Goal: Task Accomplishment & Management: Manage account settings

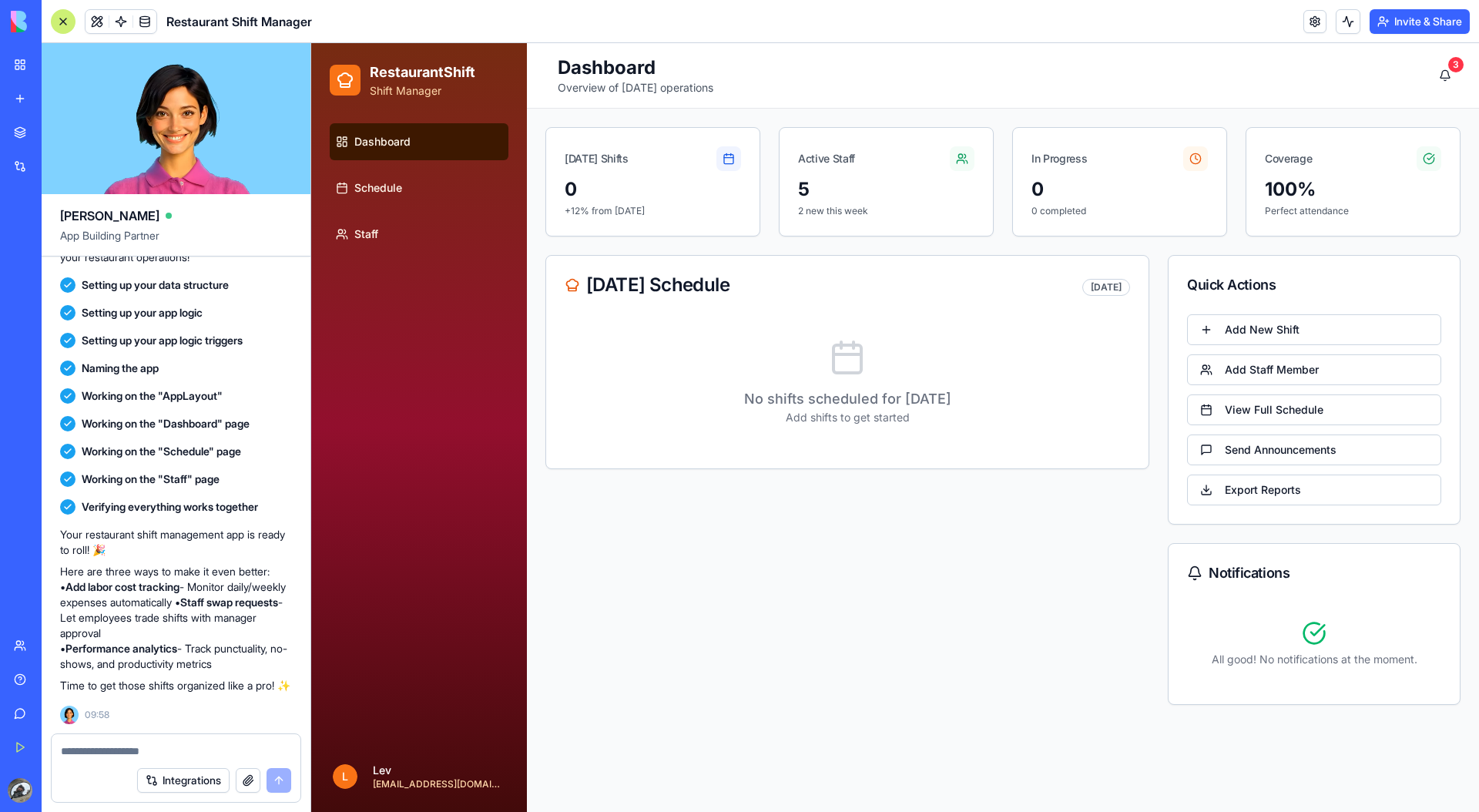
scroll to position [222, 0]
click at [1164, 372] on button "Add Staff Member" at bounding box center [1314, 369] width 254 height 31
click at [1164, 376] on button "Add Staff Member" at bounding box center [1314, 369] width 254 height 31
click at [1164, 334] on button "Add New Shift" at bounding box center [1314, 330] width 254 height 31
click at [1096, 459] on div "No shifts scheduled for [DATE] Add shifts to get started" at bounding box center [848, 391] width 602 height 154
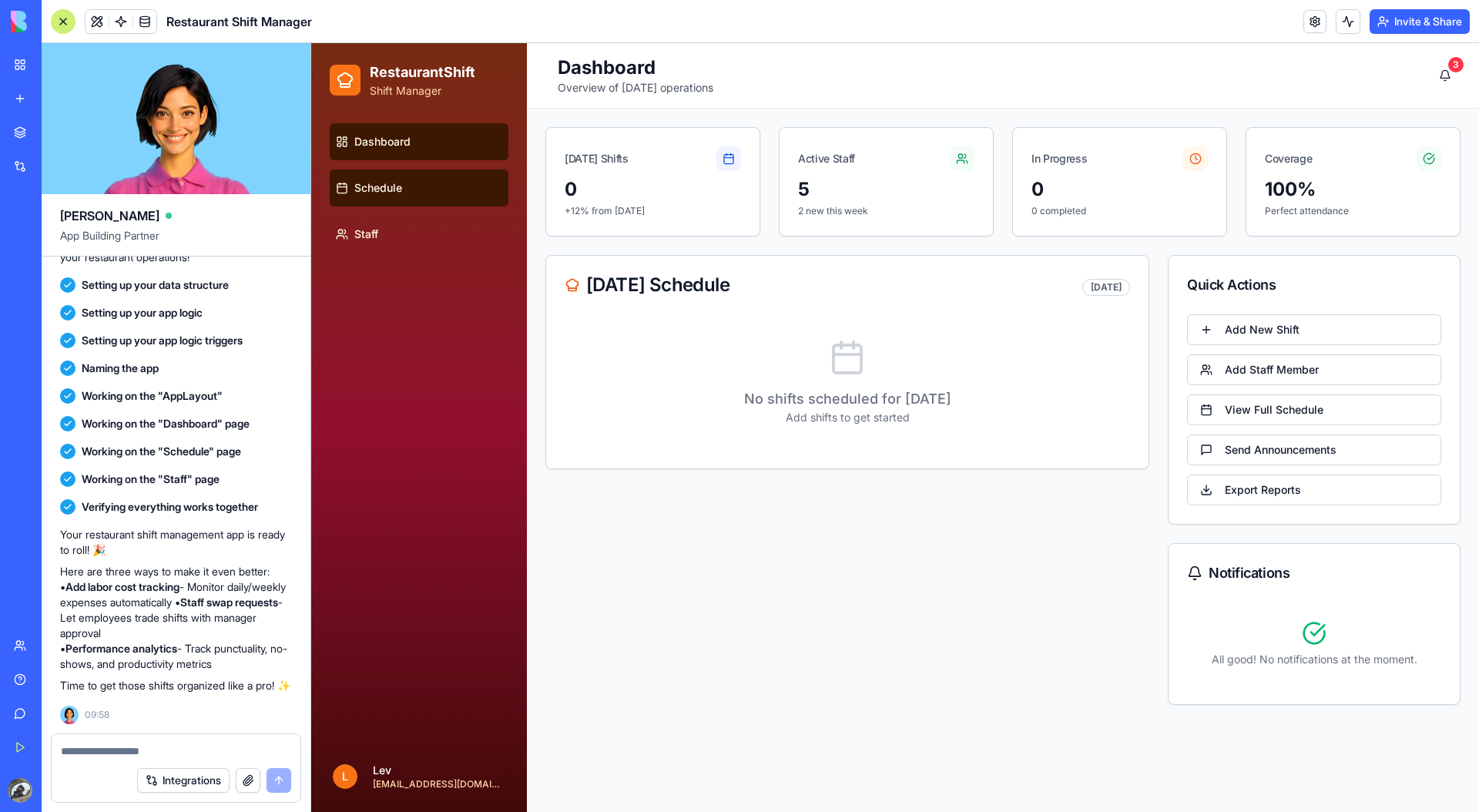
click at [362, 185] on span "Schedule" at bounding box center [378, 188] width 48 height 16
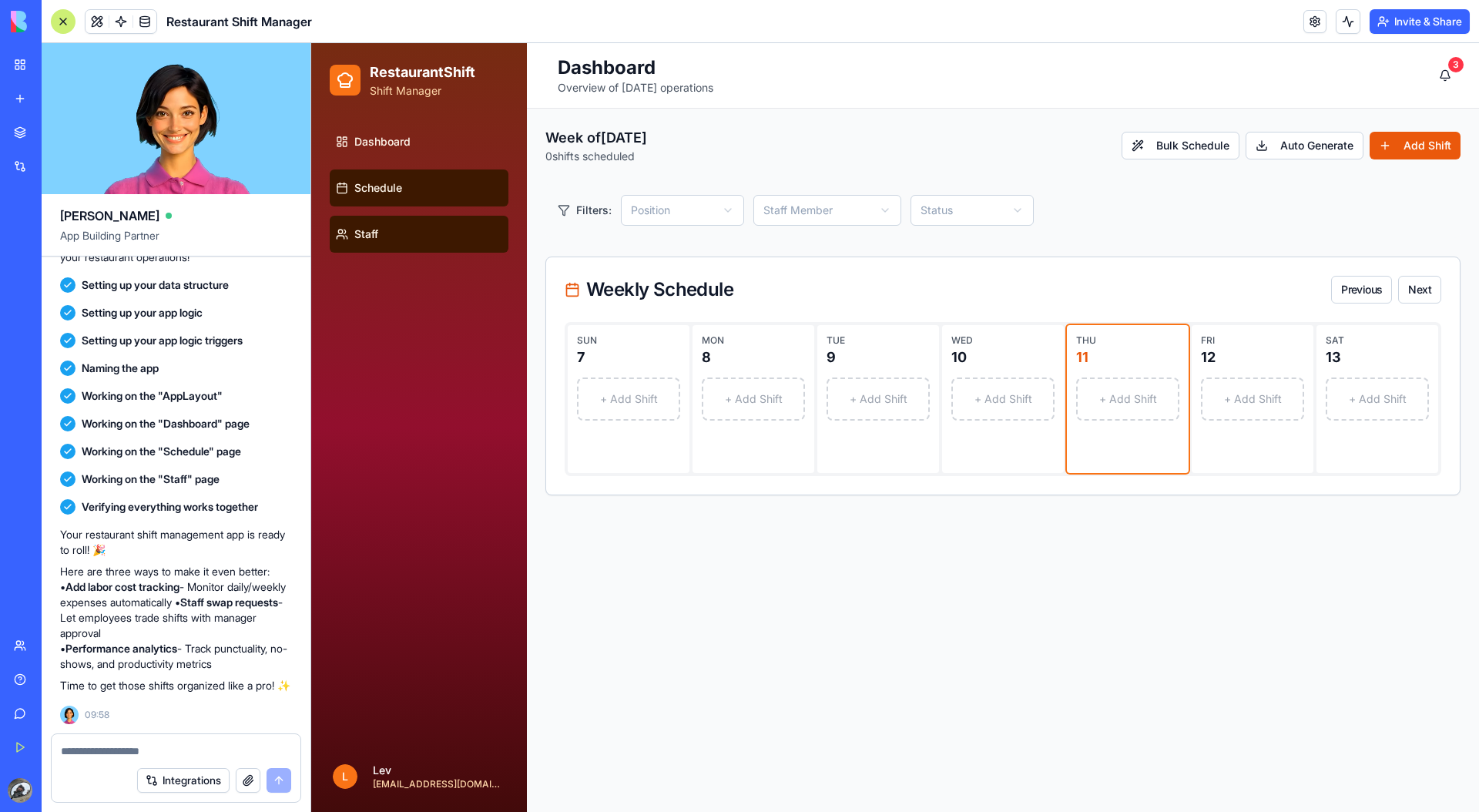
click at [372, 218] on link "Staff" at bounding box center [419, 234] width 179 height 37
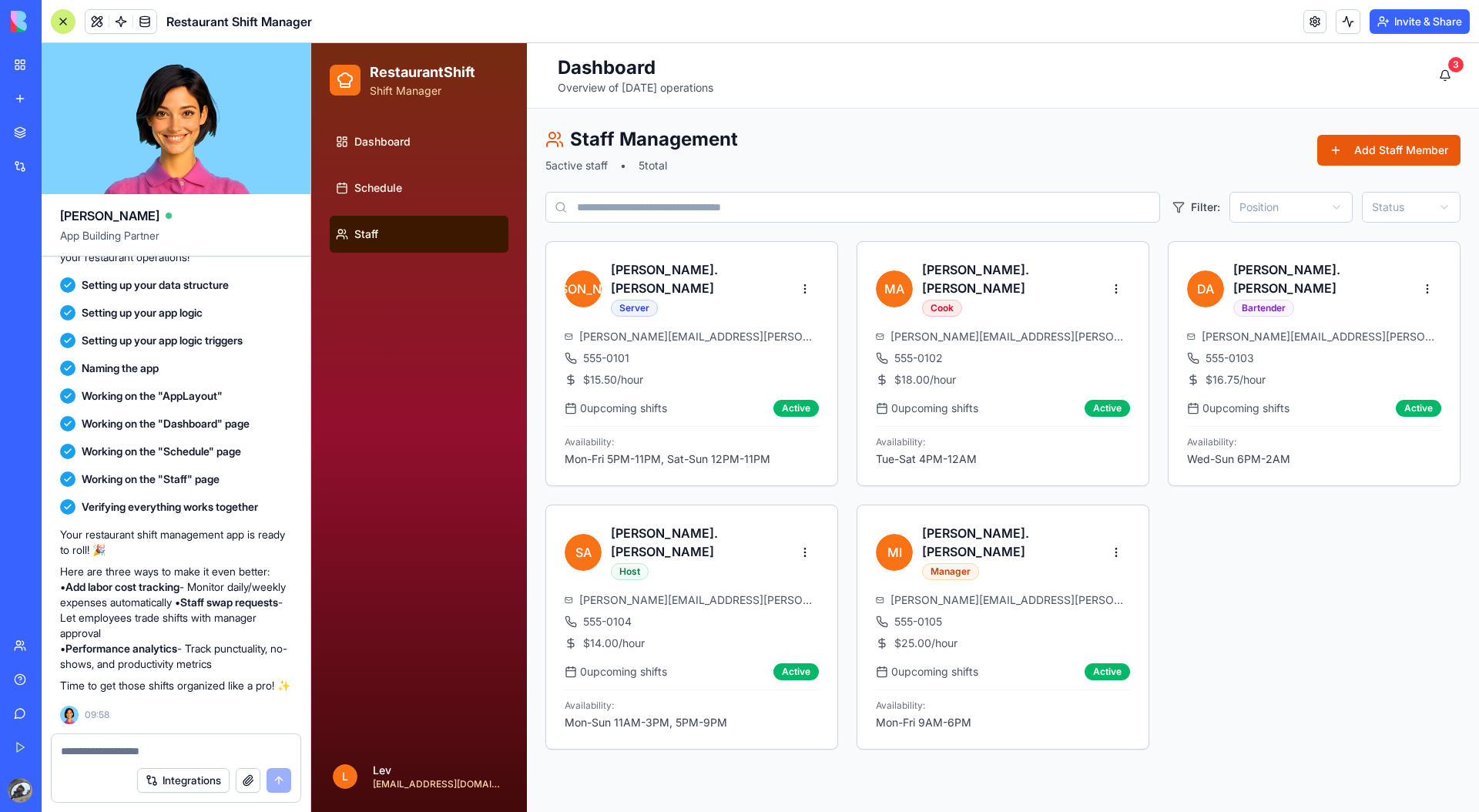
click at [400, 166] on ul "Dashboard Schedule Staff" at bounding box center [419, 188] width 179 height 129
click at [400, 137] on span "Dashboard" at bounding box center [382, 142] width 56 height 16
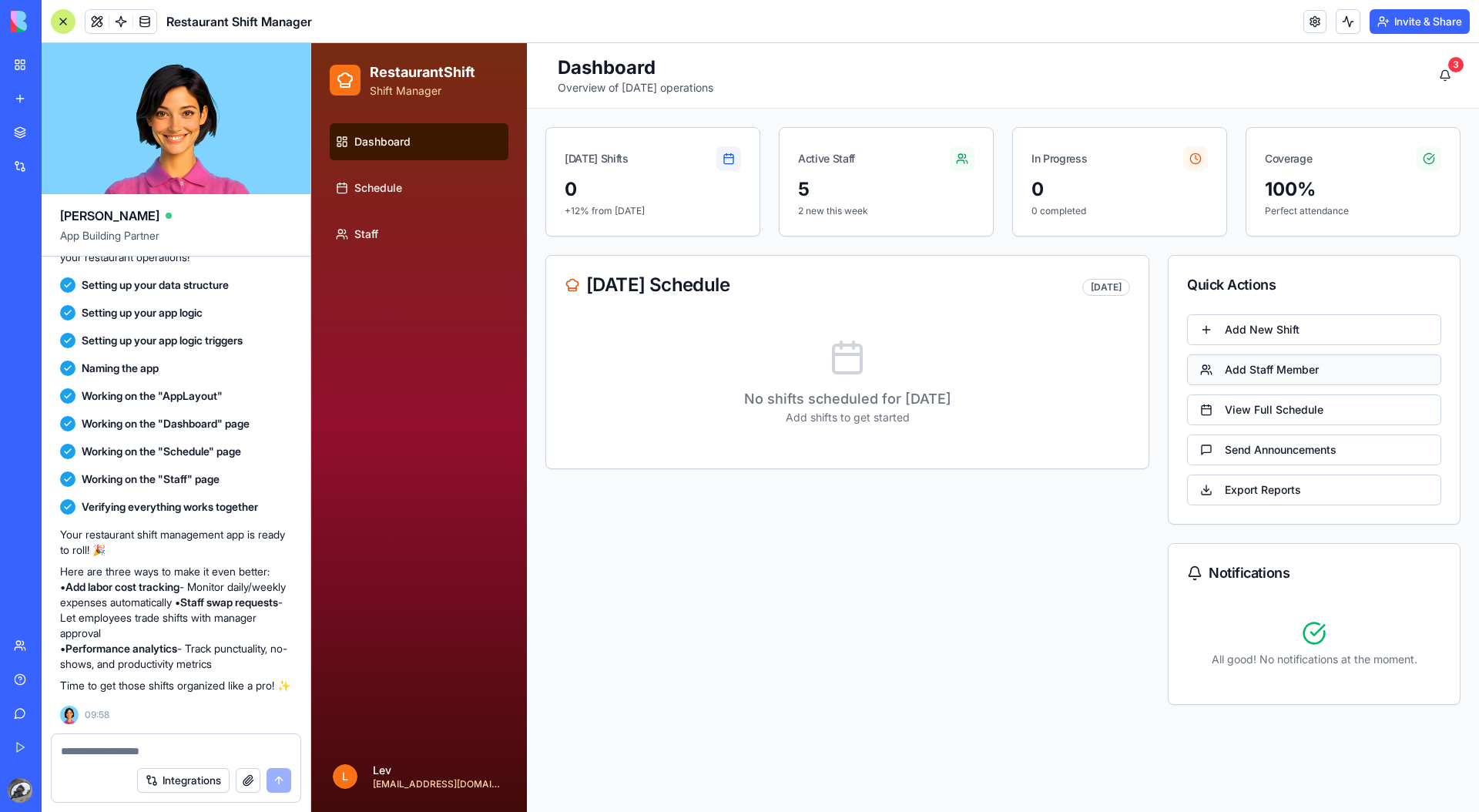
click at [1164, 372] on button "Add Staff Member" at bounding box center [1314, 369] width 254 height 31
click at [1164, 329] on button "Add New Shift" at bounding box center [1314, 330] width 254 height 31
click at [1164, 400] on button "View Full Schedule" at bounding box center [1314, 409] width 254 height 31
click at [1164, 449] on button "Send Announcements" at bounding box center [1314, 449] width 254 height 31
click at [1164, 475] on button "Export Reports" at bounding box center [1314, 490] width 254 height 31
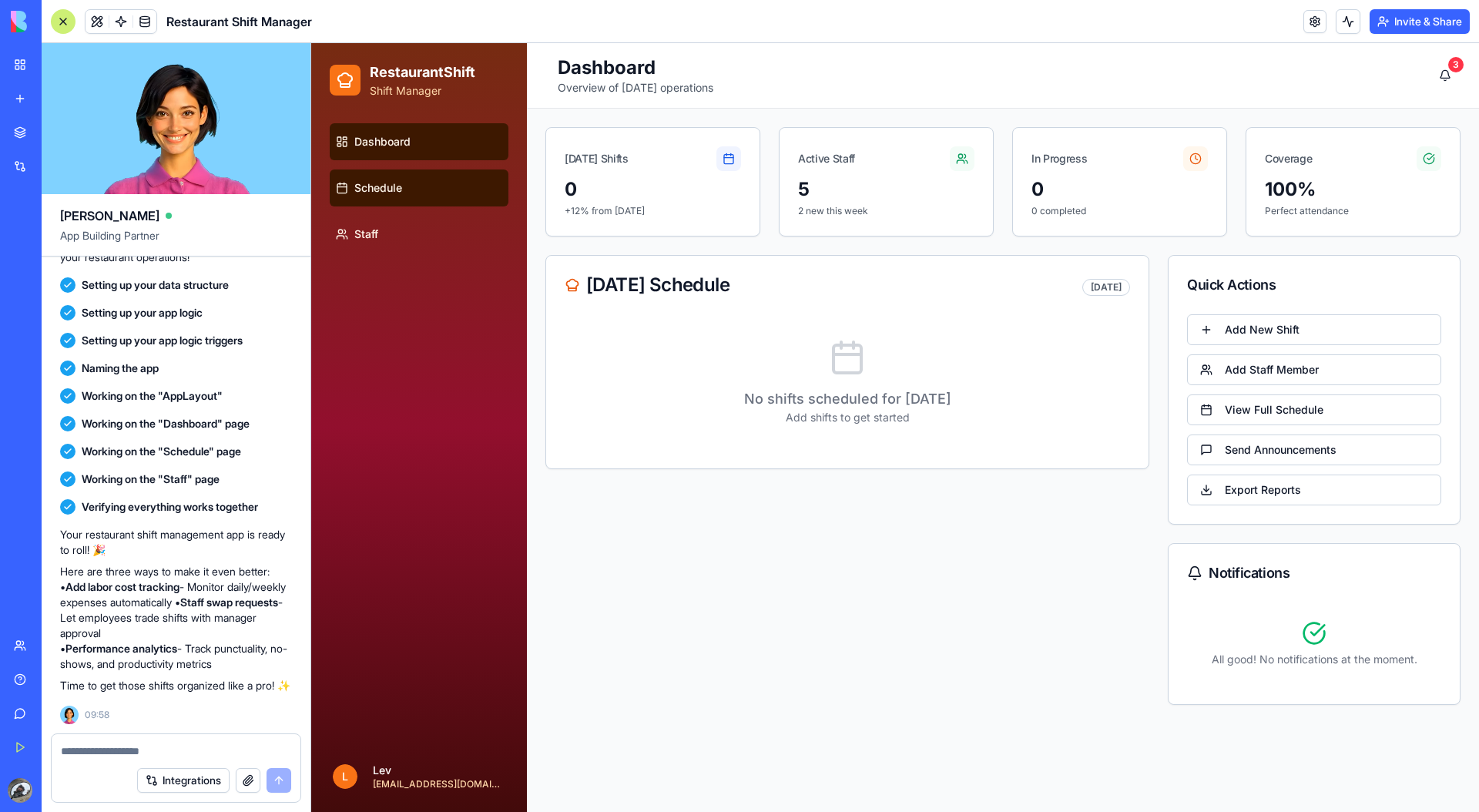
click at [445, 193] on link "Schedule" at bounding box center [419, 188] width 179 height 37
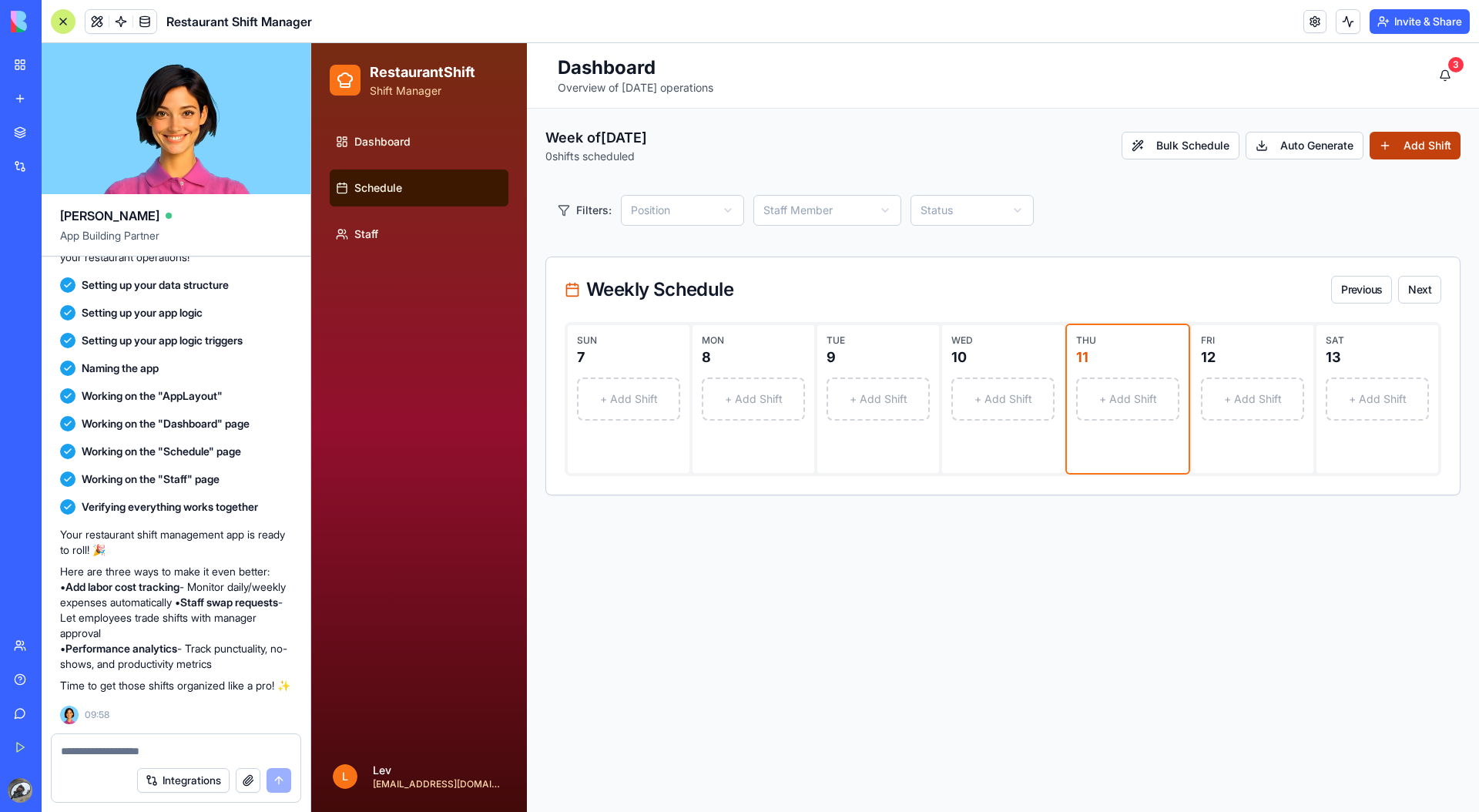
click at [1164, 144] on button "Add Shift" at bounding box center [1414, 145] width 91 height 28
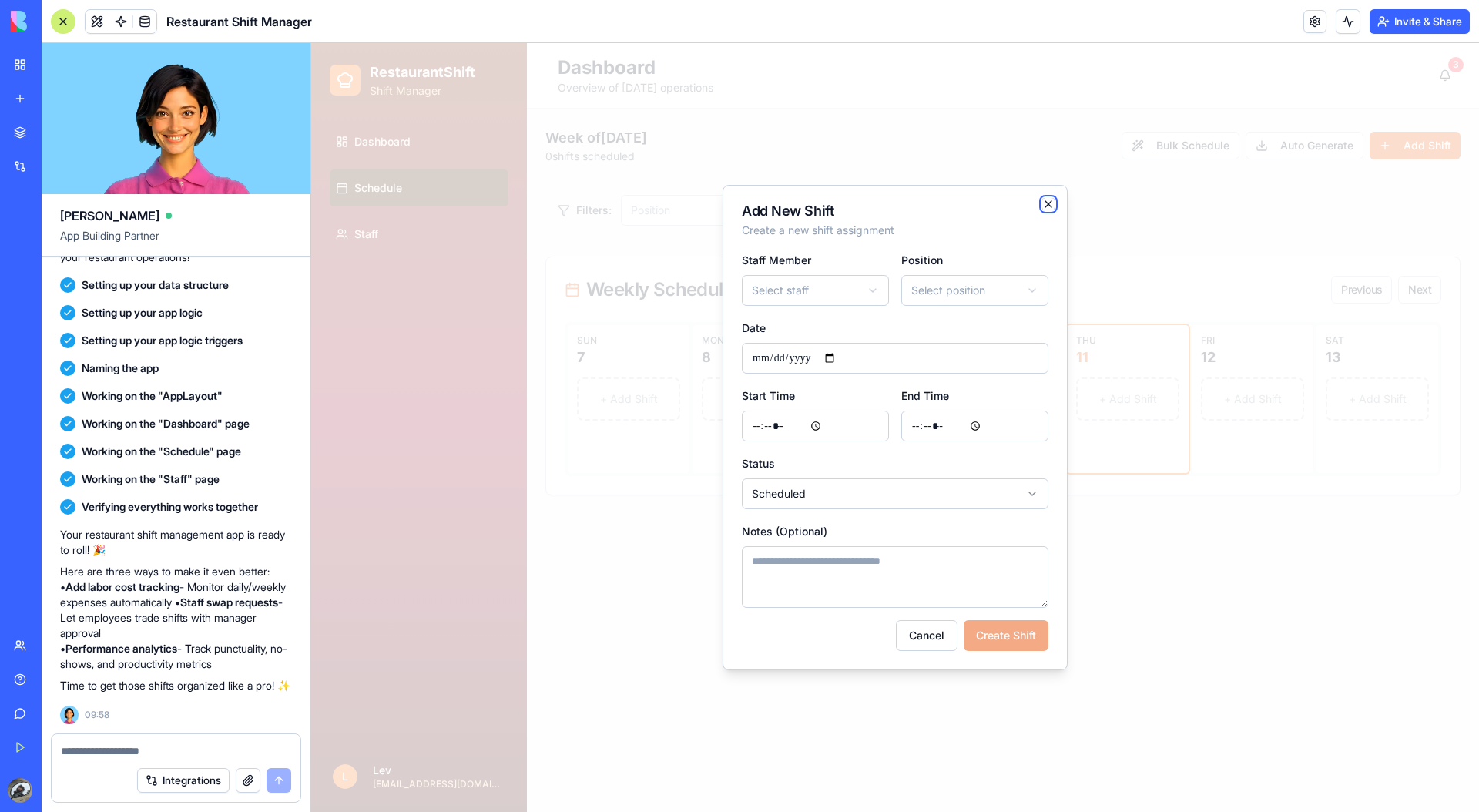
click at [1045, 206] on icon "button" at bounding box center [1049, 204] width 6 height 6
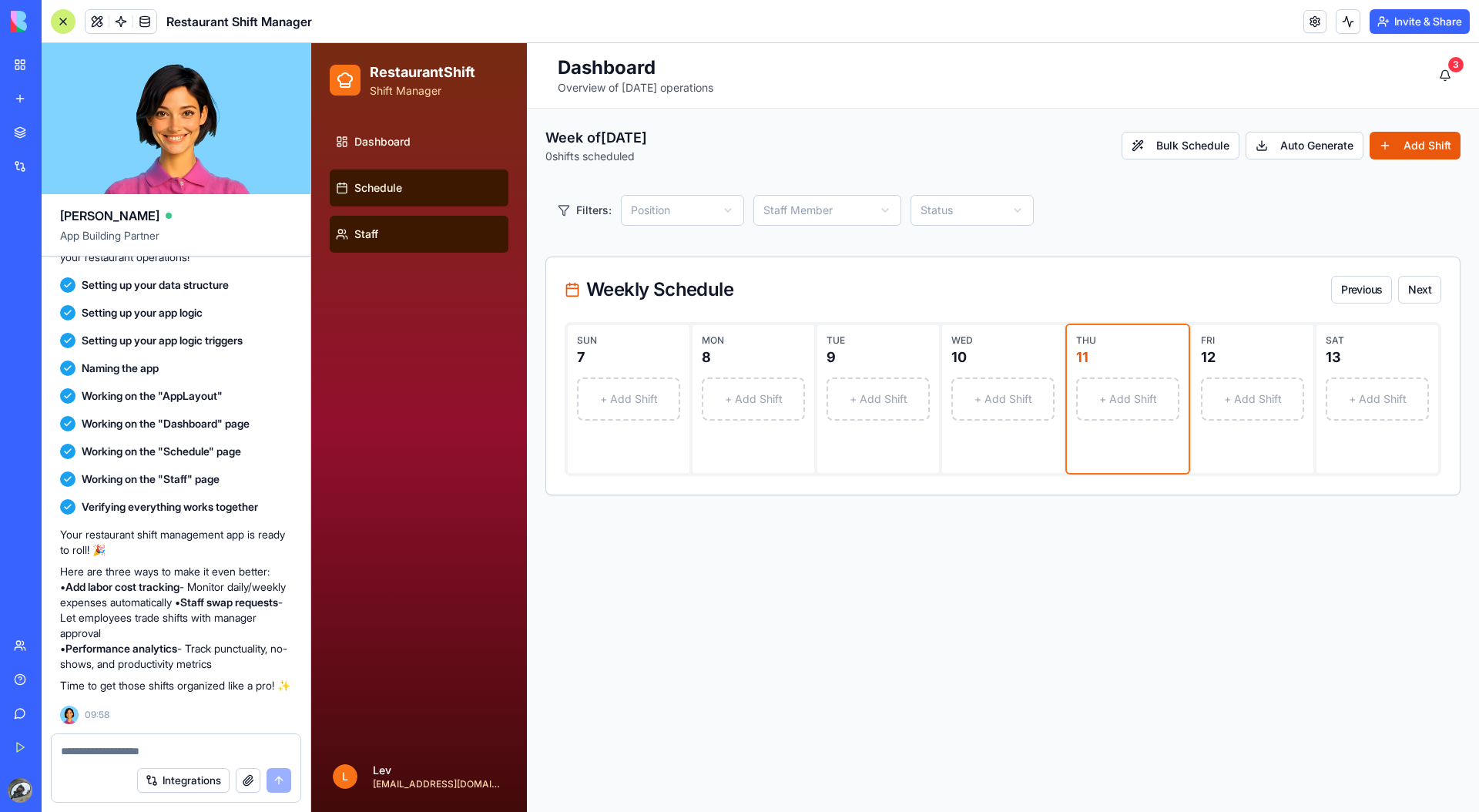
click at [428, 244] on link "Staff" at bounding box center [419, 234] width 179 height 37
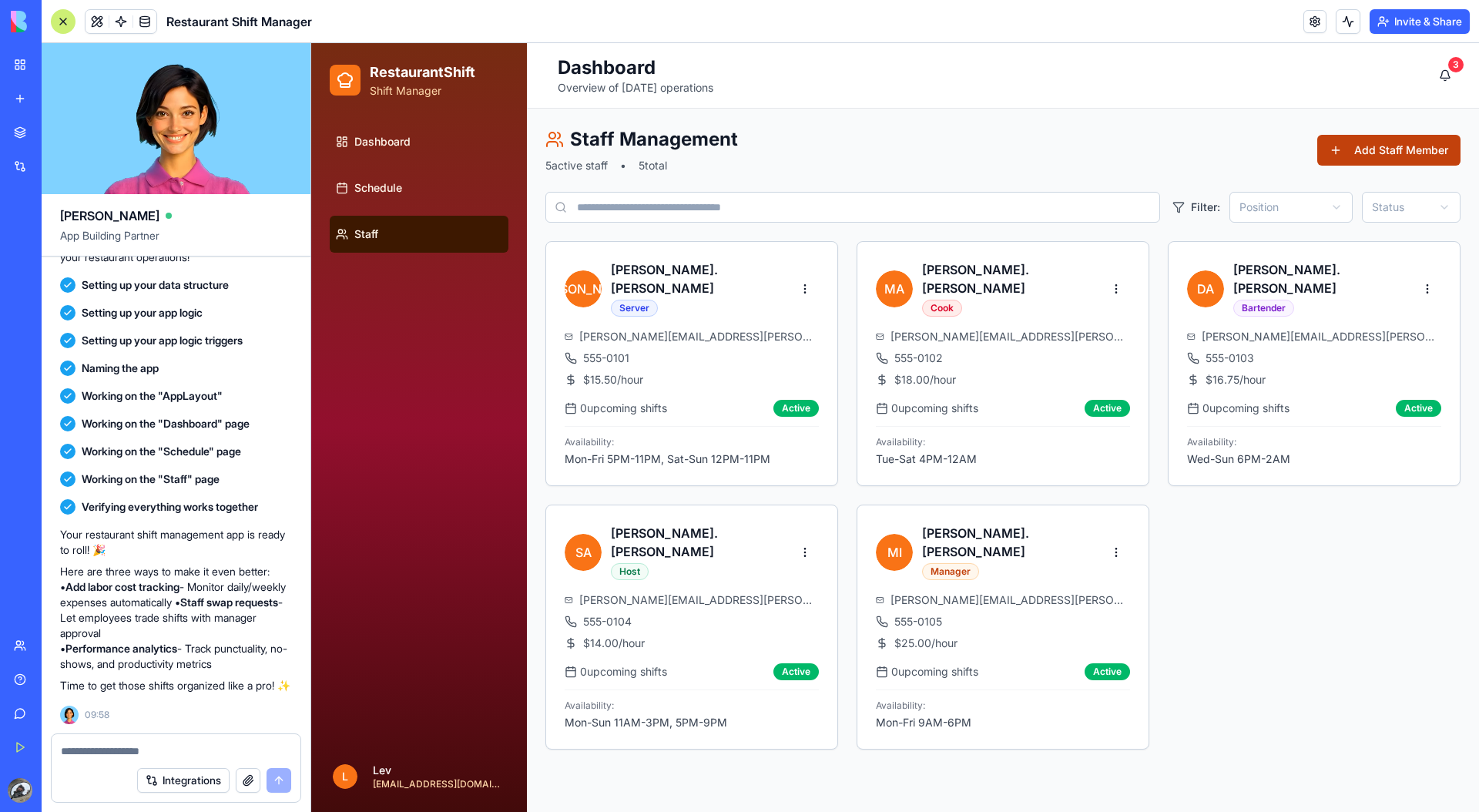
click at [1164, 151] on button "Add Staff Member" at bounding box center [1389, 150] width 143 height 31
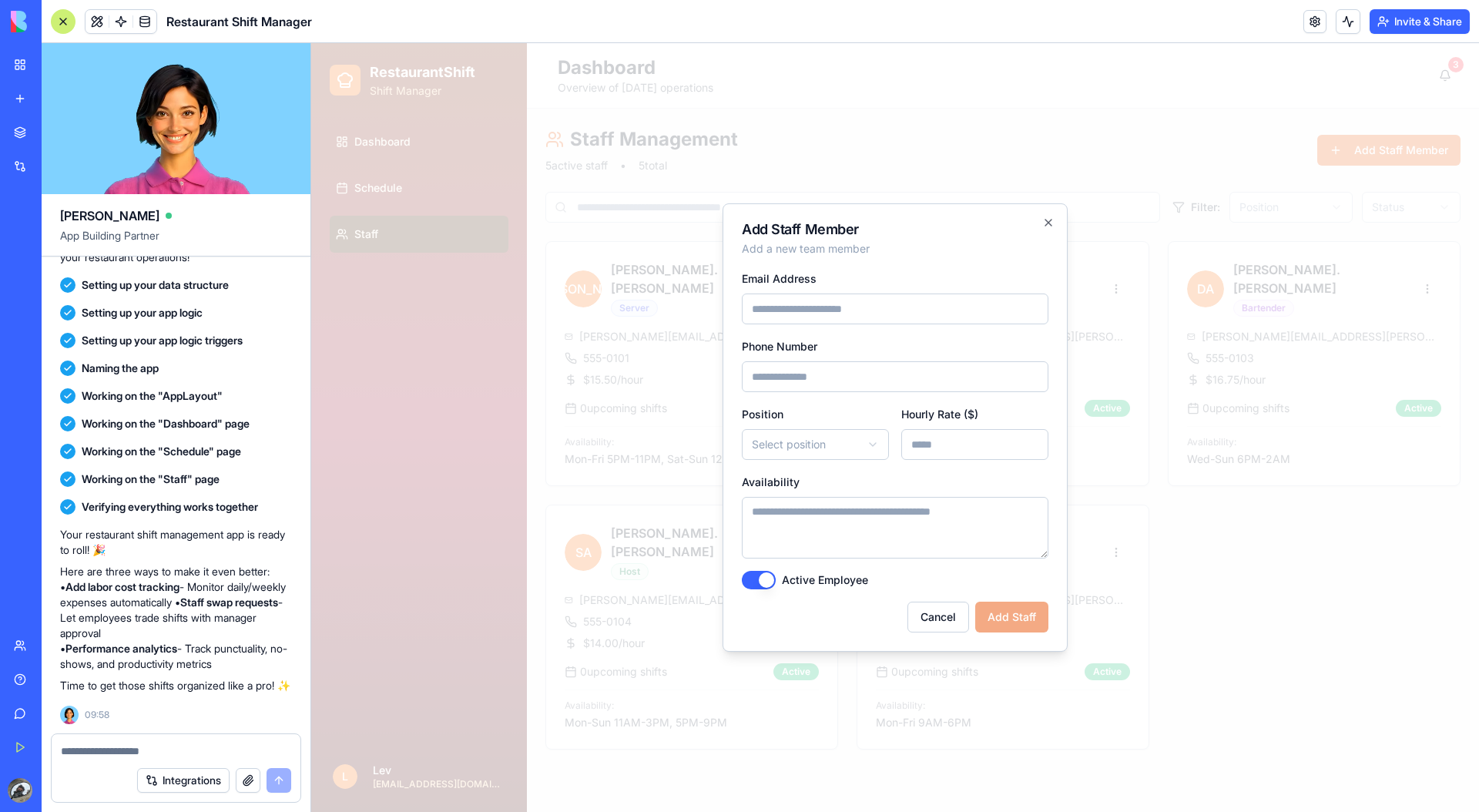
click at [1041, 221] on div "**********" at bounding box center [895, 427] width 345 height 449
click at [1055, 221] on div "**********" at bounding box center [895, 427] width 345 height 449
click at [1049, 221] on icon "button" at bounding box center [1049, 222] width 6 height 6
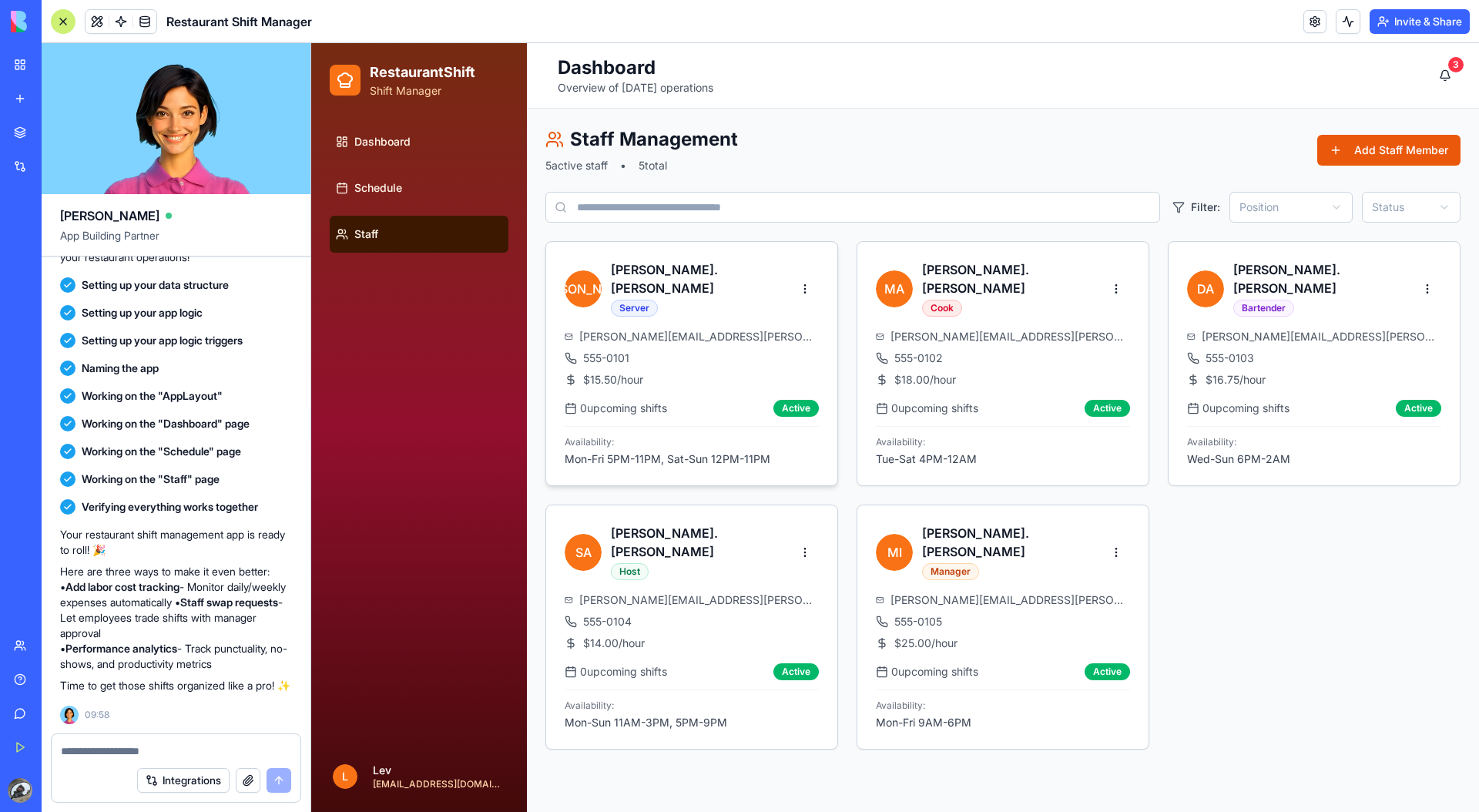
click at [717, 309] on div "[PERSON_NAME].[PERSON_NAME] Server [PERSON_NAME][EMAIL_ADDRESS][PERSON_NAME][DO…" at bounding box center [691, 363] width 291 height 244
click at [579, 284] on span "[PERSON_NAME]" at bounding box center [583, 289] width 37 height 37
click at [419, 157] on link "Dashboard" at bounding box center [419, 141] width 179 height 37
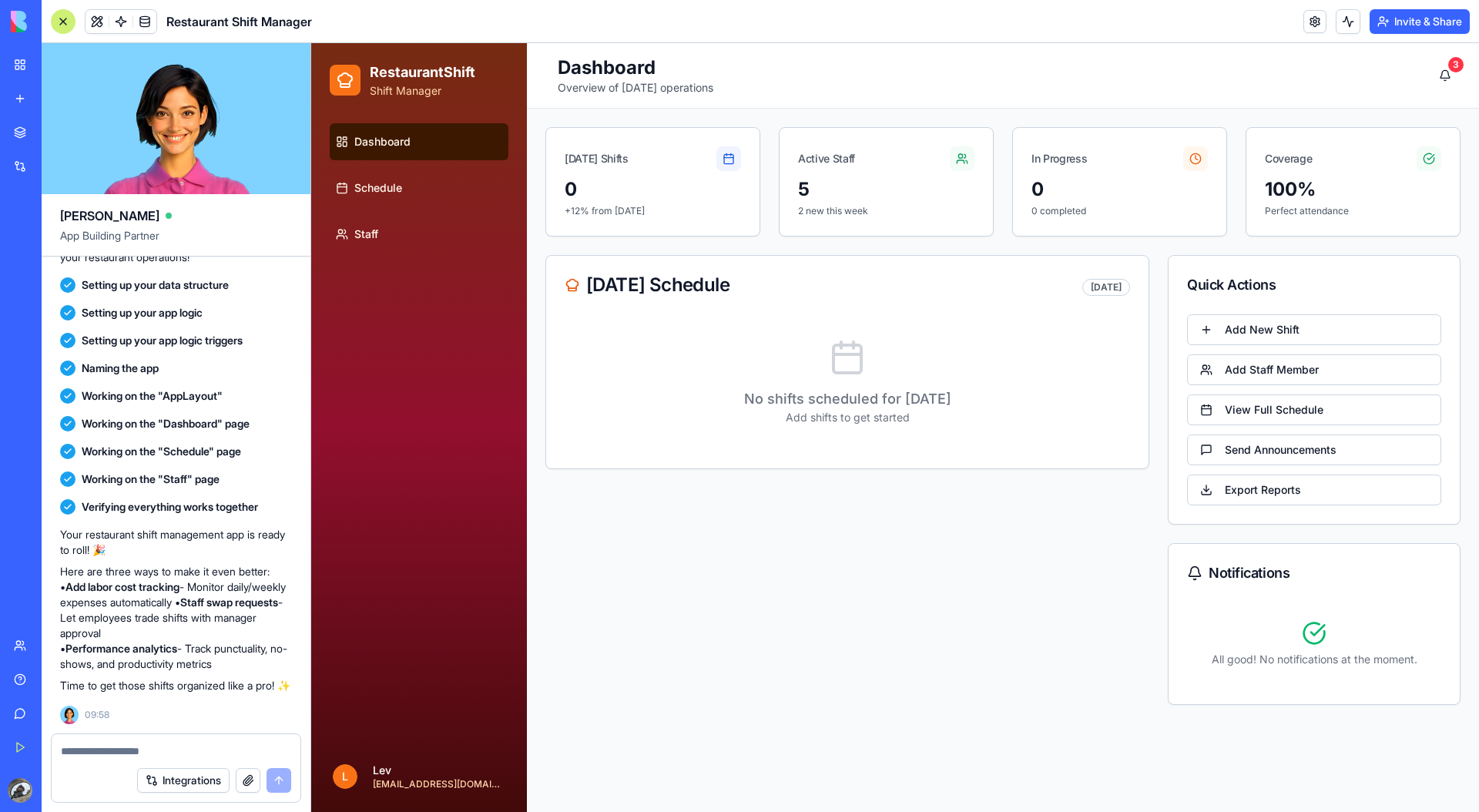
click at [602, 234] on div "0 +12% from [DATE]" at bounding box center [653, 207] width 214 height 58
click at [730, 162] on icon at bounding box center [728, 158] width 13 height 13
click at [944, 162] on div "Active Staff" at bounding box center [886, 152] width 214 height 50
click at [1164, 331] on button "Add New Shift" at bounding box center [1314, 330] width 254 height 31
click at [1164, 384] on button "Add Staff Member" at bounding box center [1314, 369] width 254 height 31
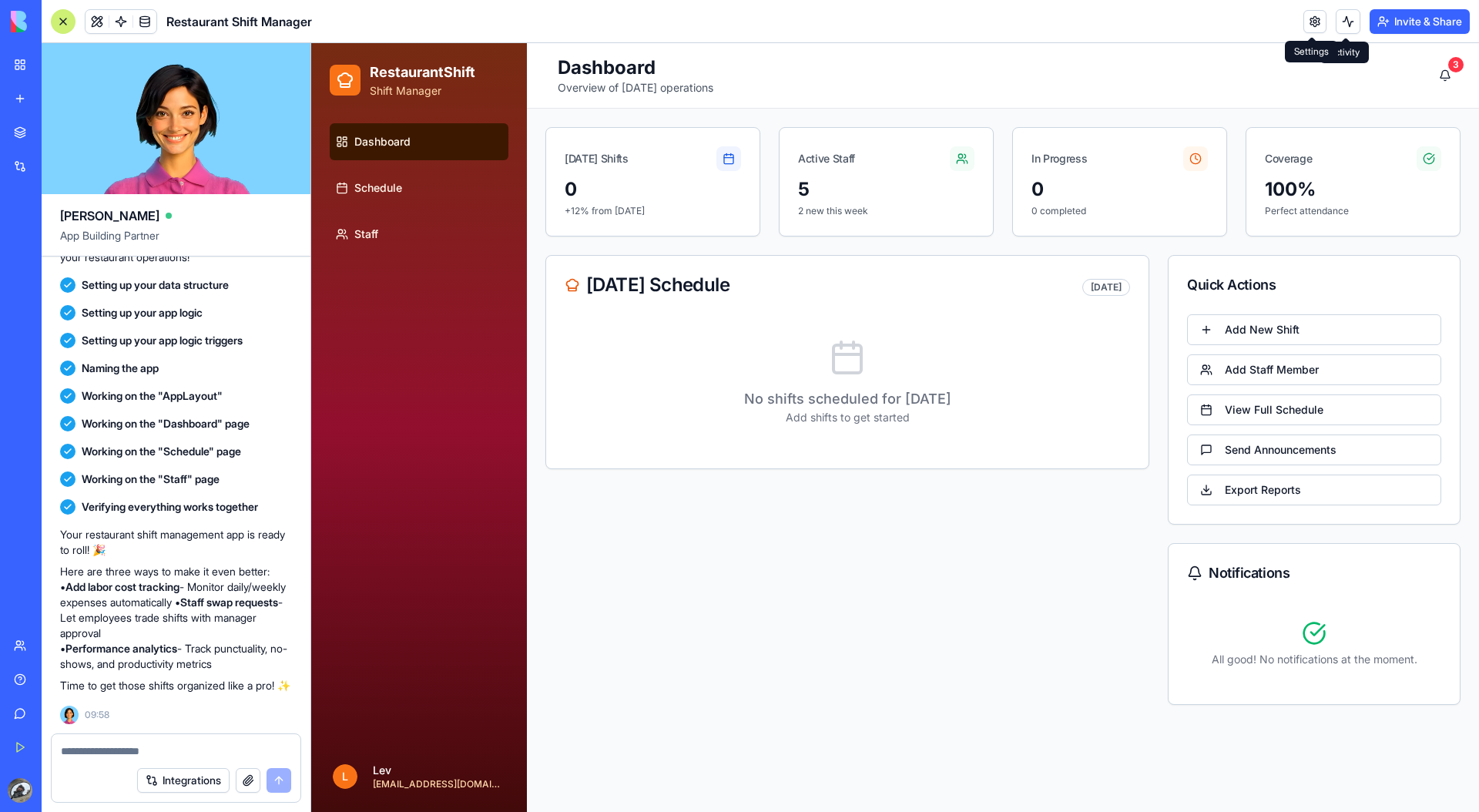
click at [1164, 28] on link at bounding box center [1314, 21] width 23 height 23
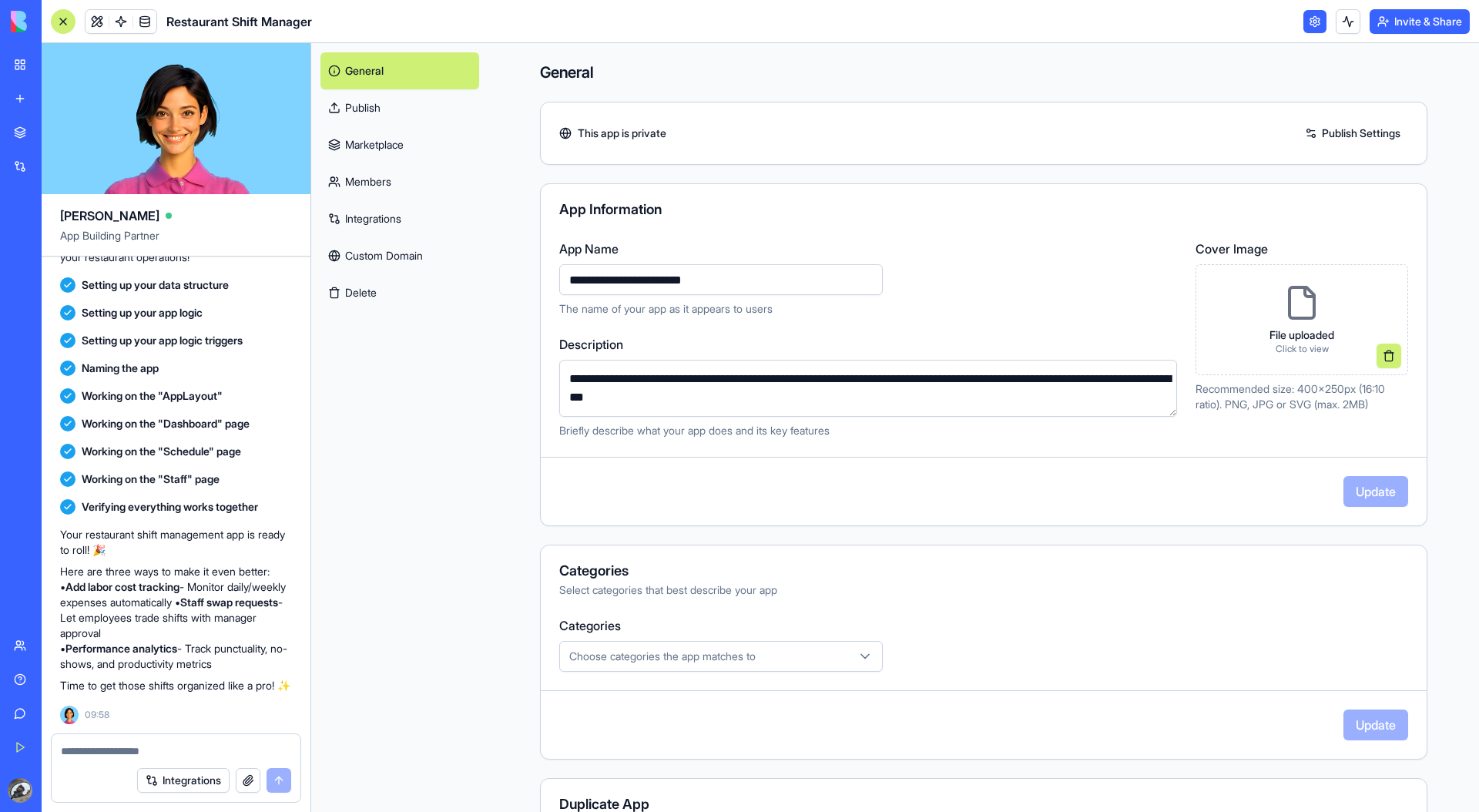
click at [385, 181] on link "Members" at bounding box center [399, 181] width 158 height 37
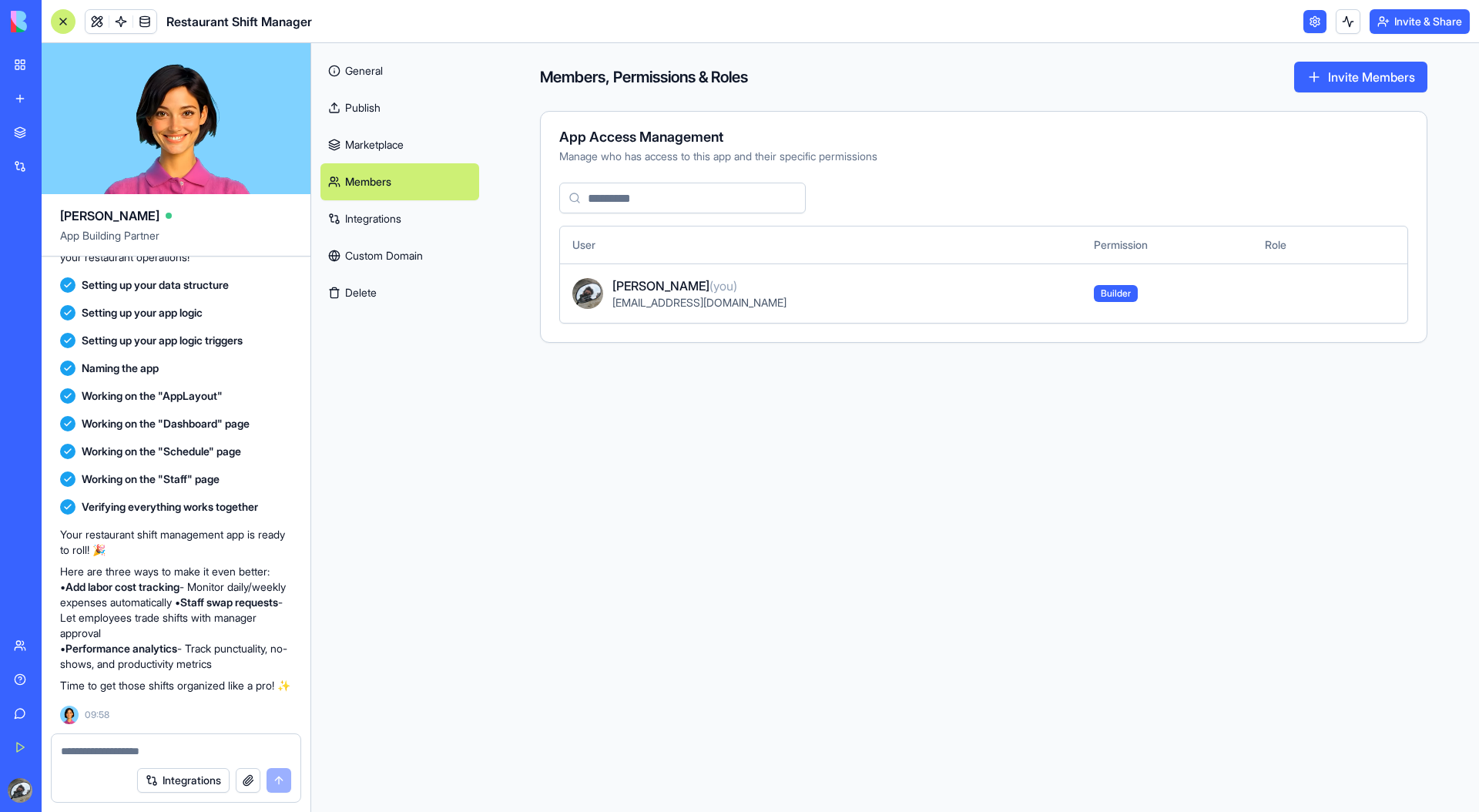
click at [385, 216] on link "Integrations" at bounding box center [399, 218] width 158 height 37
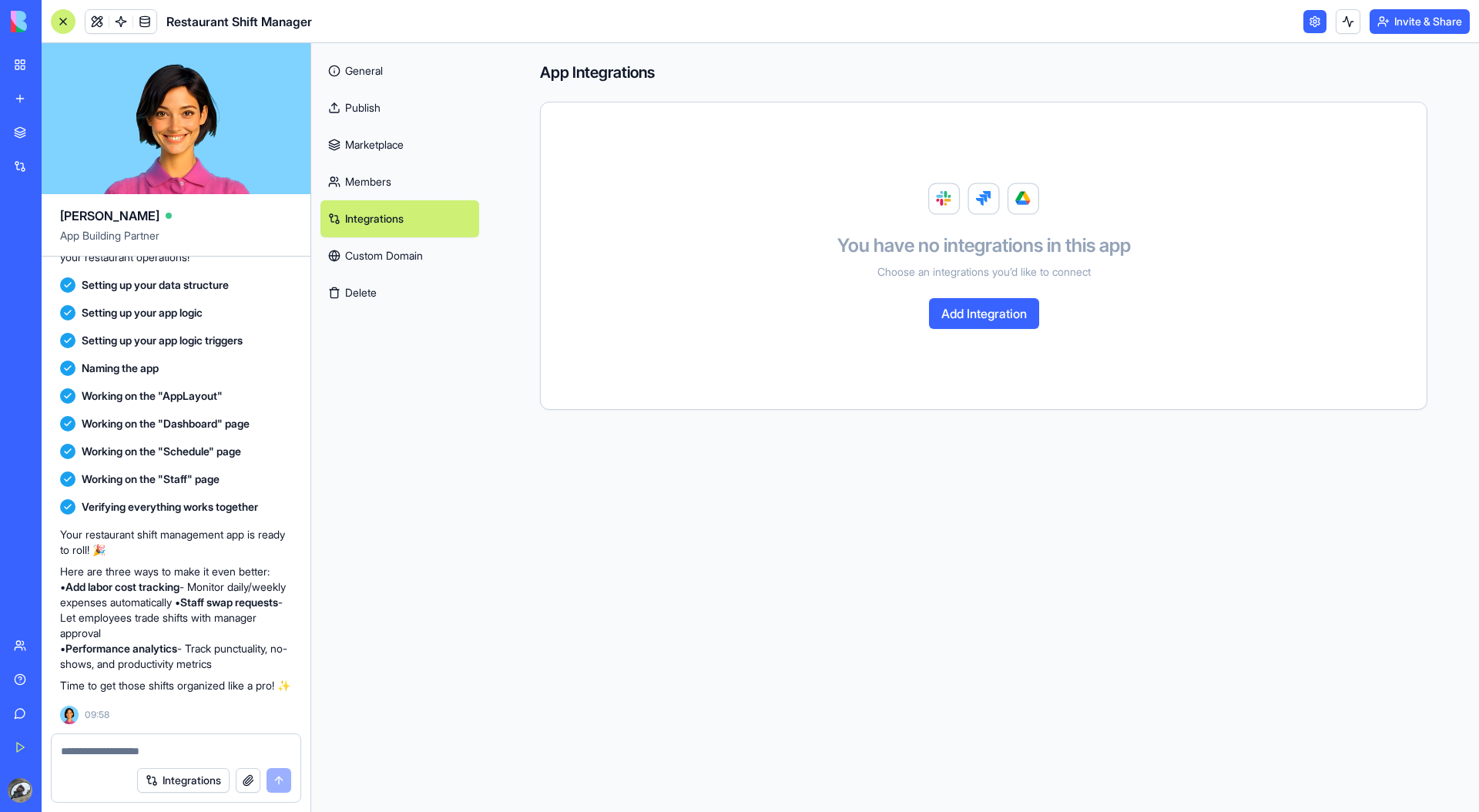
click at [378, 268] on link "Custom Domain" at bounding box center [399, 255] width 158 height 37
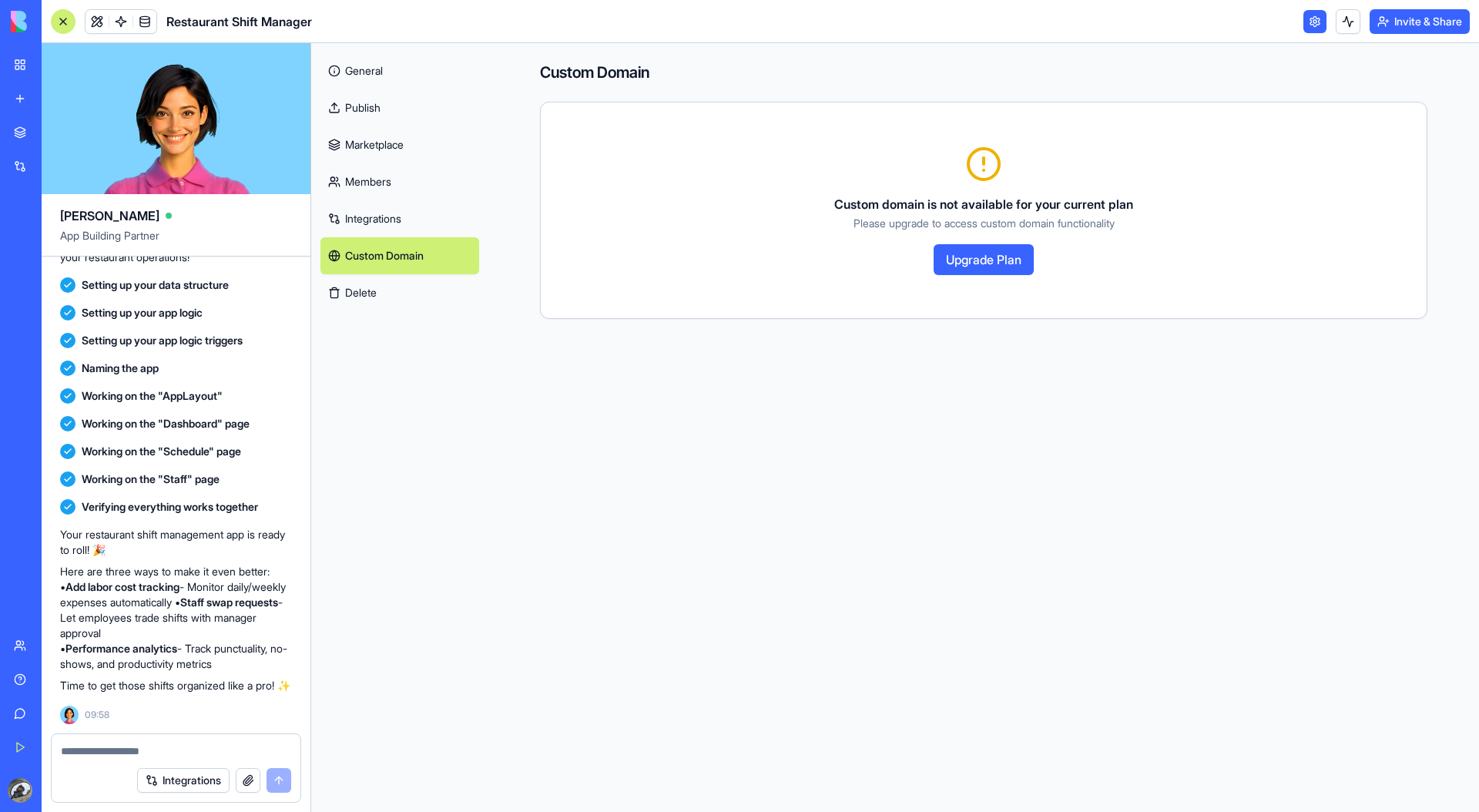
click at [374, 296] on button "Delete" at bounding box center [399, 292] width 158 height 37
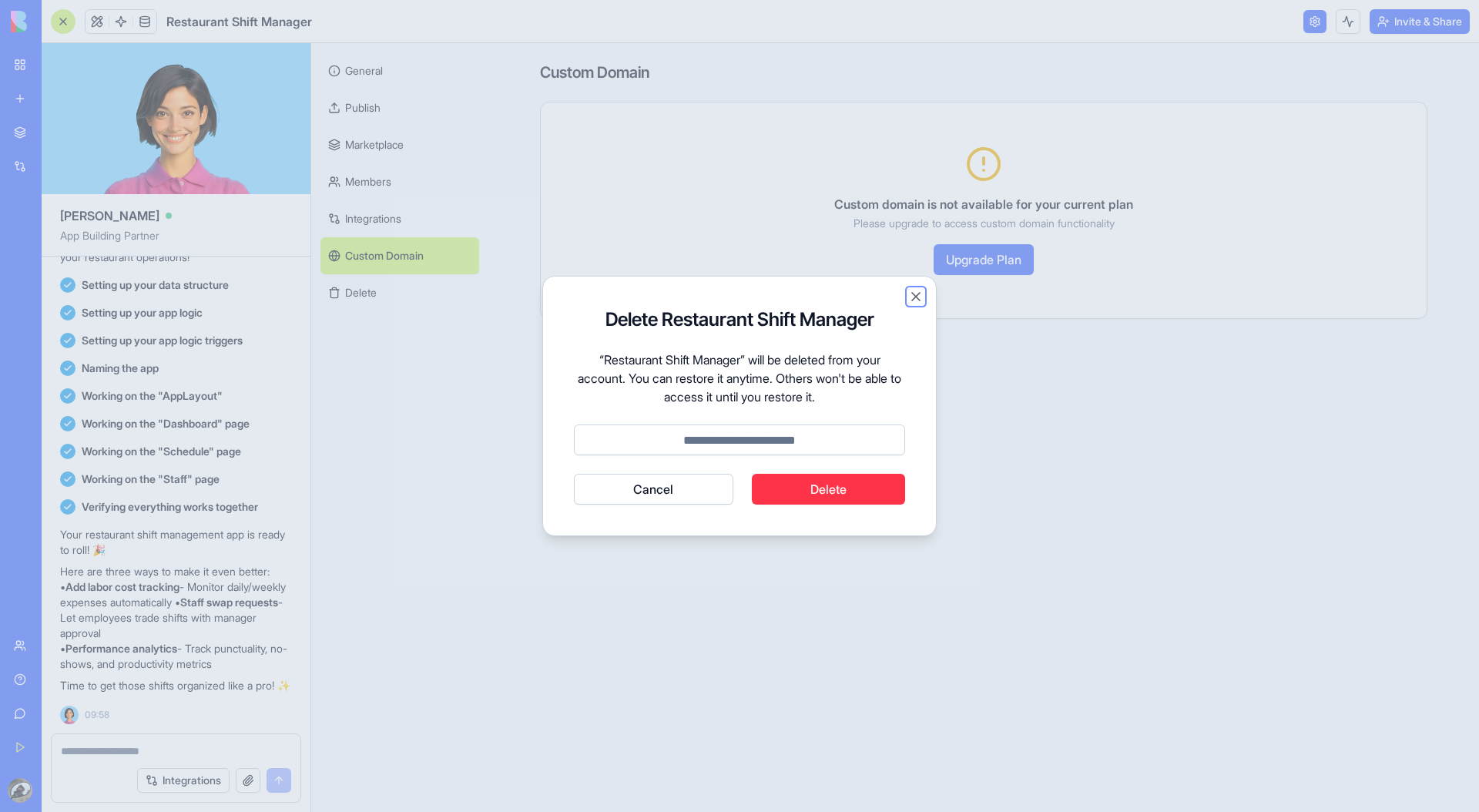
click at [918, 297] on button "Close" at bounding box center [916, 296] width 16 height 16
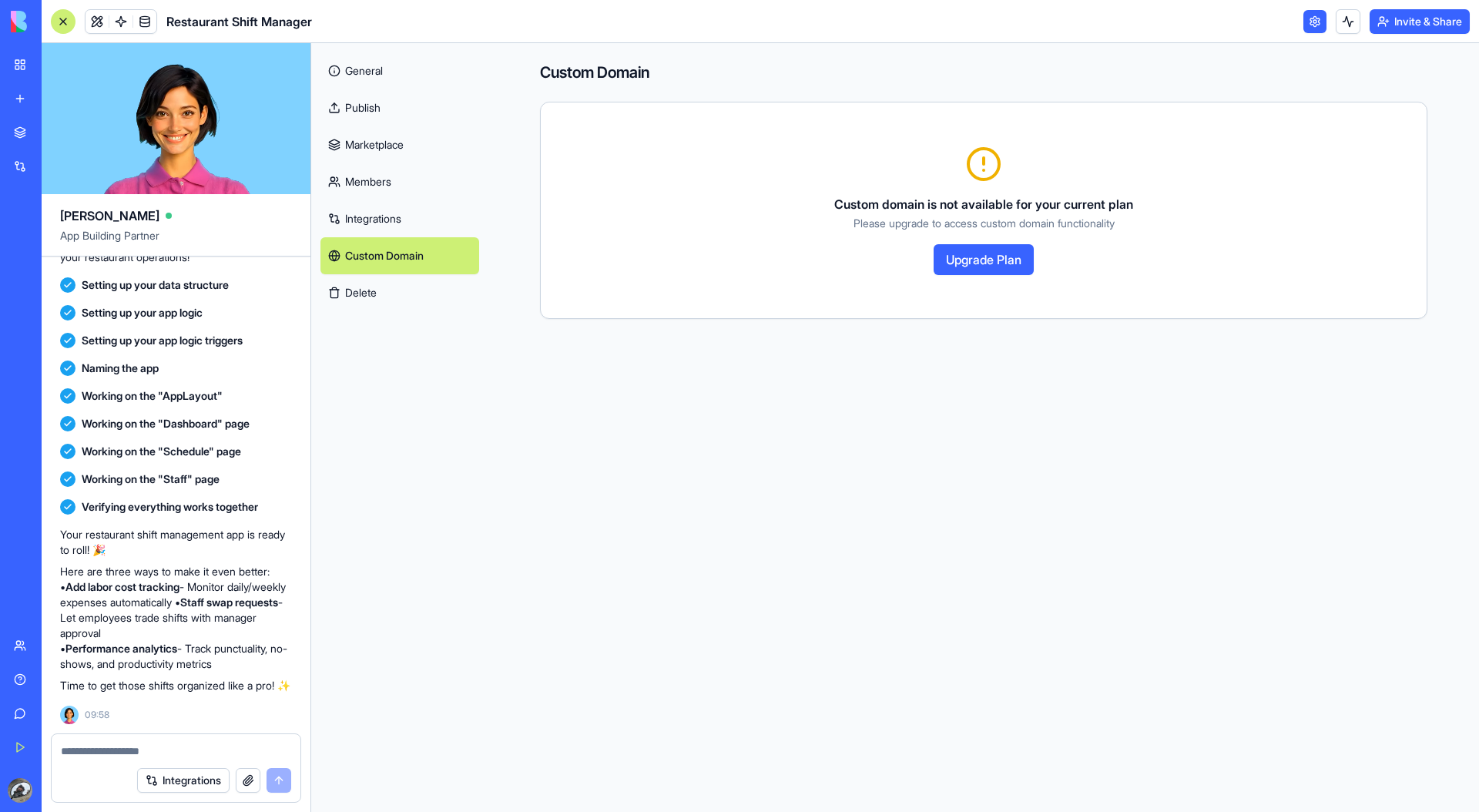
click at [393, 73] on link "General" at bounding box center [399, 70] width 158 height 37
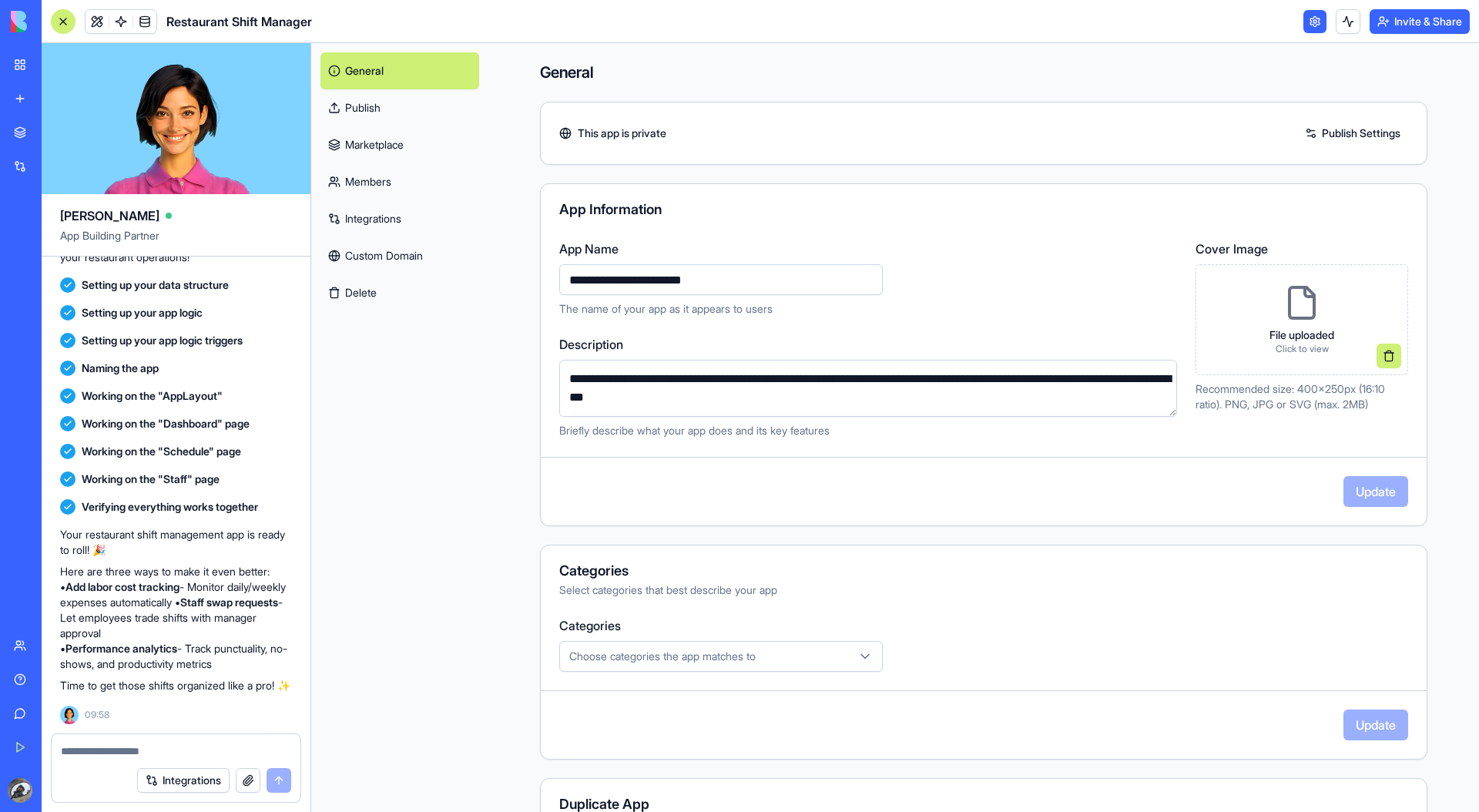
click at [389, 114] on link "Publish" at bounding box center [399, 107] width 158 height 37
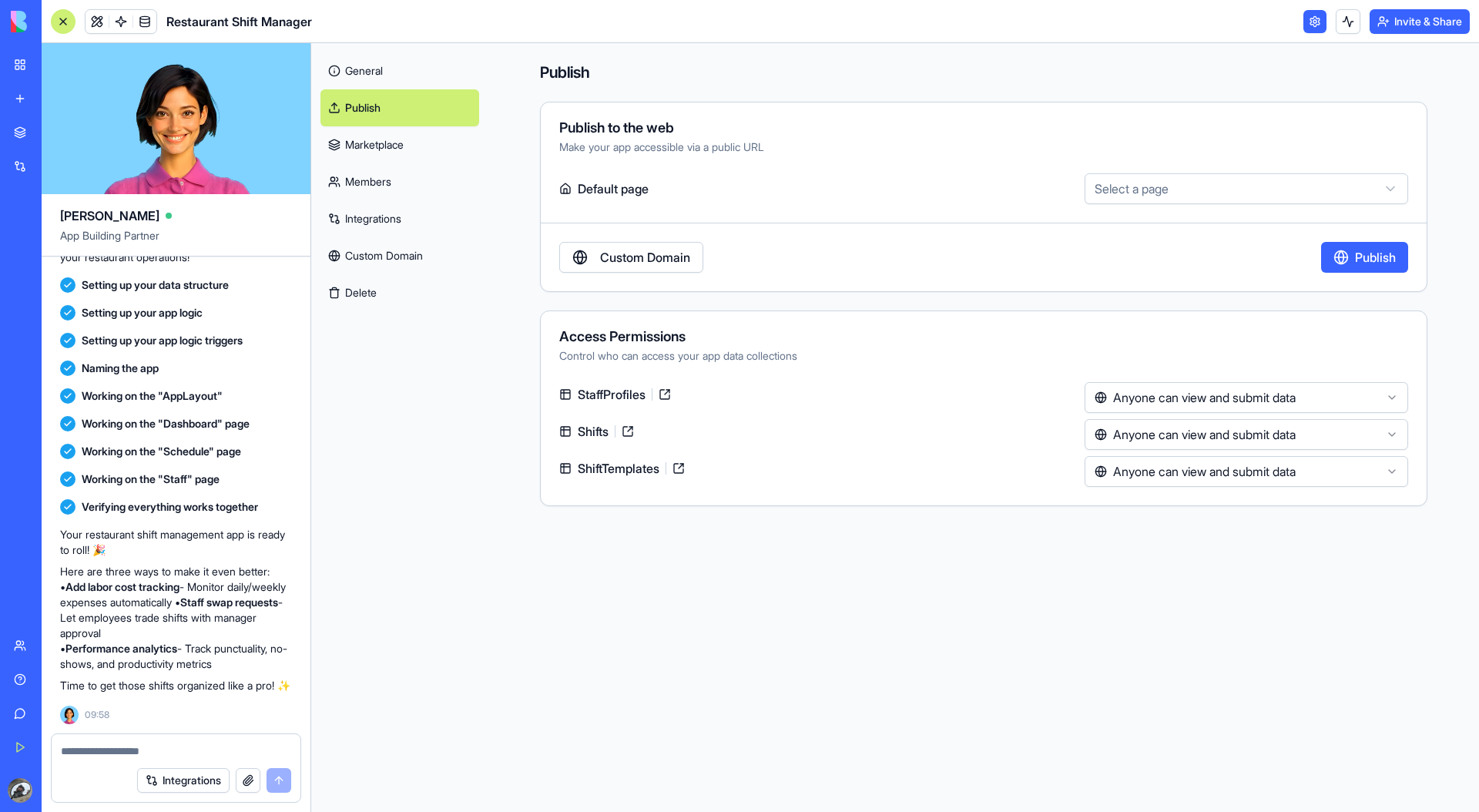
click at [389, 137] on link "Marketplace" at bounding box center [399, 144] width 158 height 37
